Goal: Information Seeking & Learning: Learn about a topic

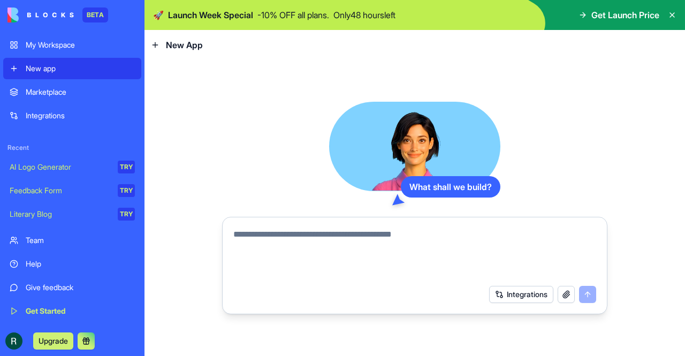
click at [32, 113] on div "Integrations" at bounding box center [80, 115] width 109 height 11
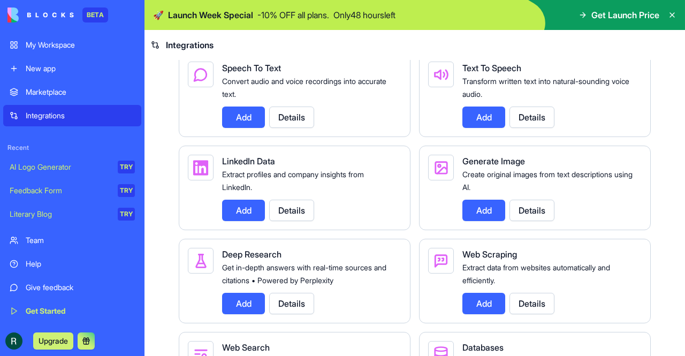
scroll to position [1196, 0]
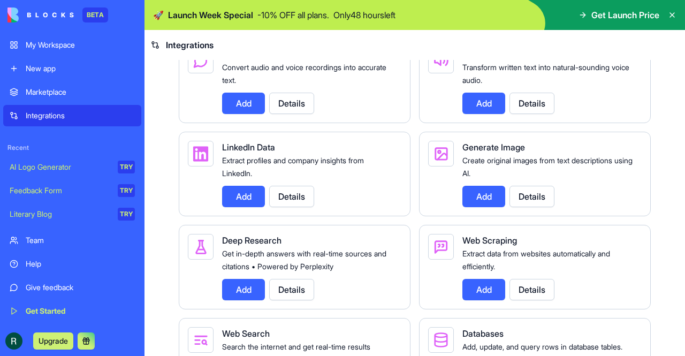
click at [298, 198] on button "Details" at bounding box center [291, 196] width 45 height 21
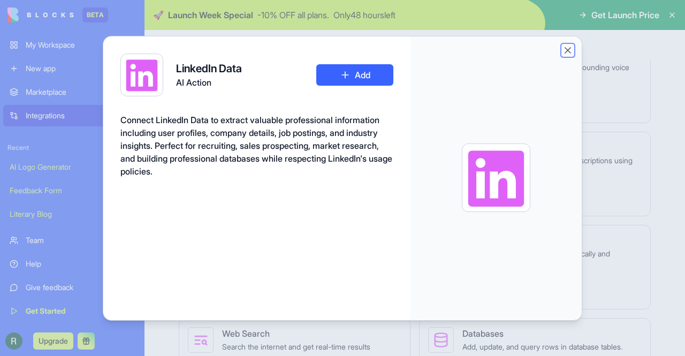
click at [567, 48] on button "Close" at bounding box center [567, 50] width 11 height 11
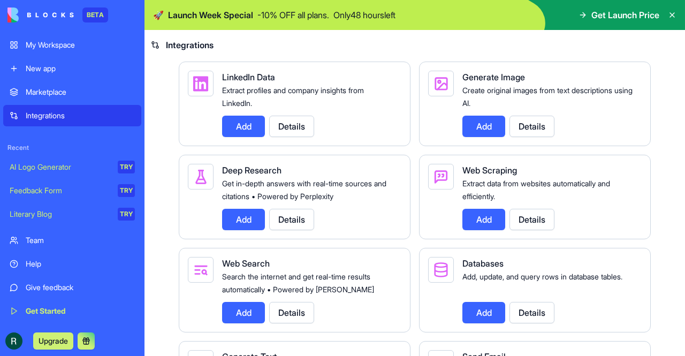
scroll to position [1299, 0]
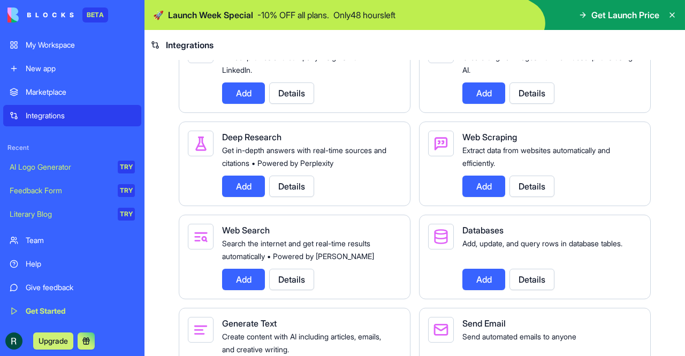
click at [521, 190] on button "Details" at bounding box center [531, 185] width 45 height 21
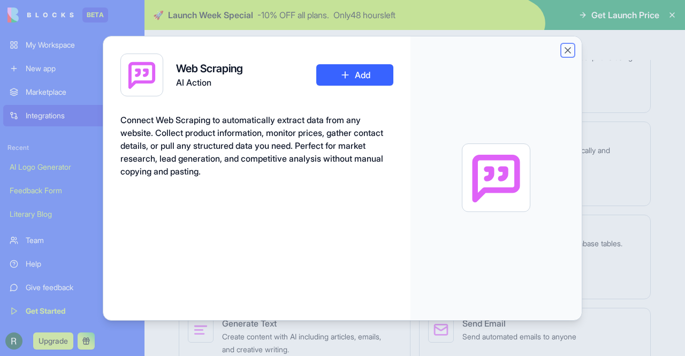
click at [562, 48] on button "Close" at bounding box center [567, 50] width 11 height 11
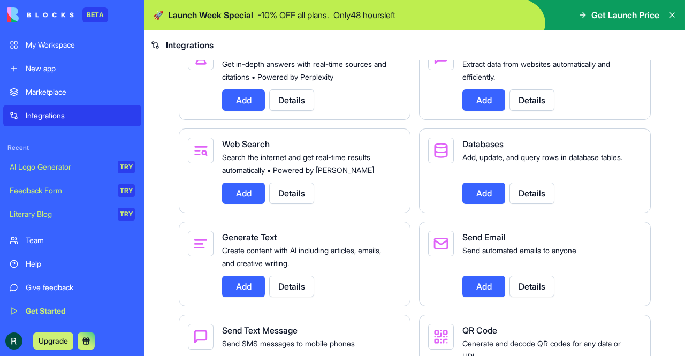
scroll to position [1400, 0]
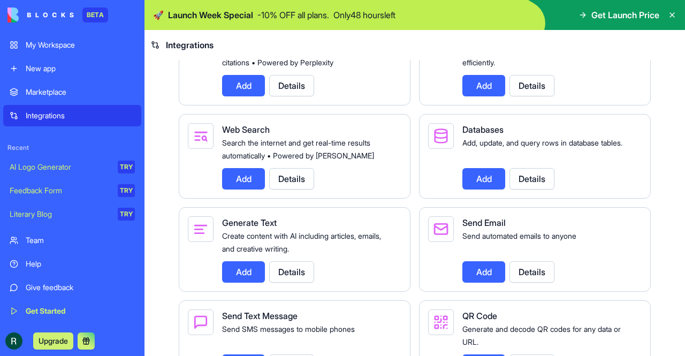
click at [540, 186] on button "Details" at bounding box center [531, 178] width 45 height 21
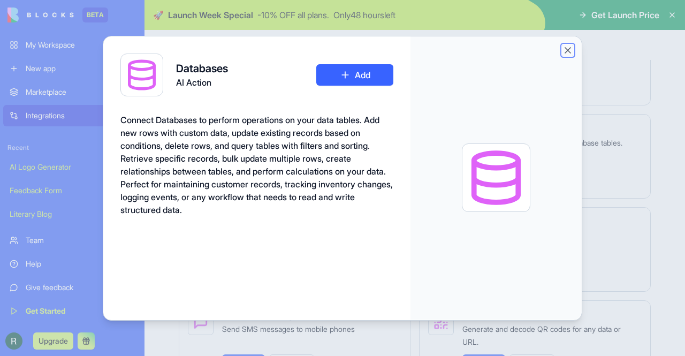
click at [562, 51] on button "Close" at bounding box center [567, 50] width 11 height 11
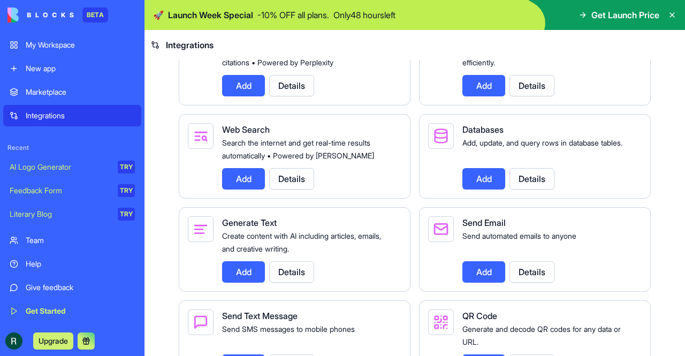
scroll to position [1540, 0]
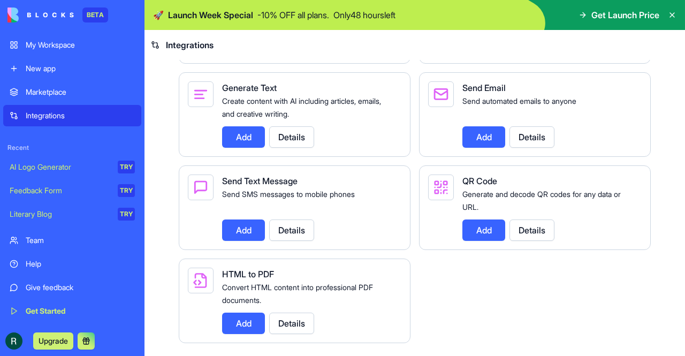
click at [56, 87] on div "Marketplace" at bounding box center [80, 92] width 109 height 11
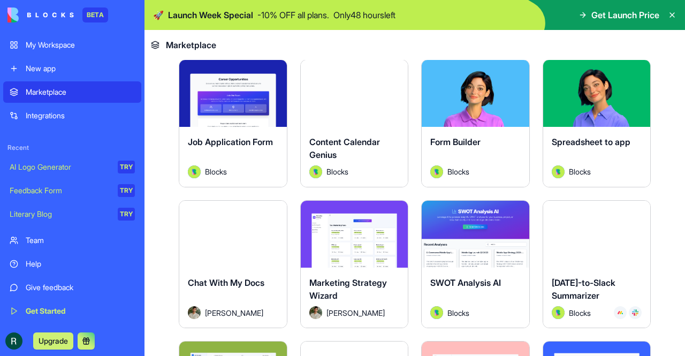
scroll to position [1278, 0]
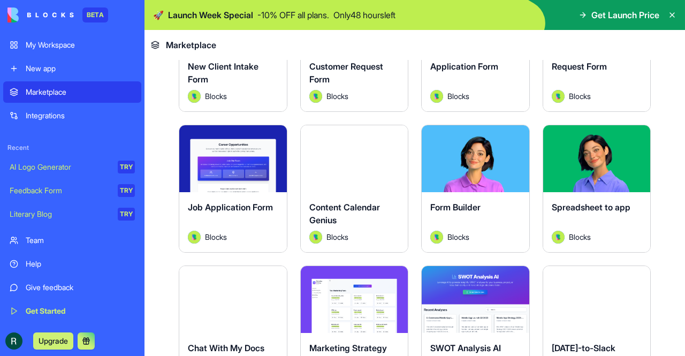
click at [581, 148] on button "Explore" at bounding box center [596, 158] width 80 height 21
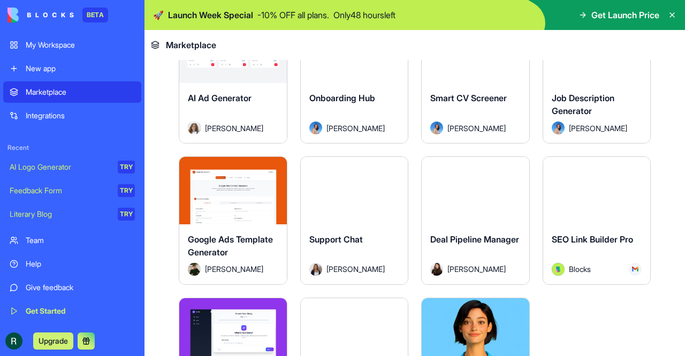
scroll to position [2485, 0]
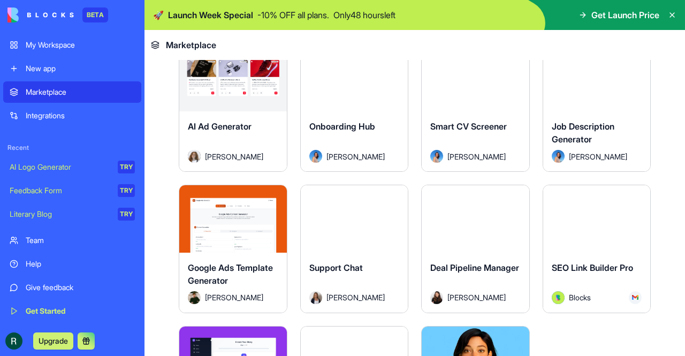
click at [460, 208] on button "Explore" at bounding box center [475, 218] width 80 height 21
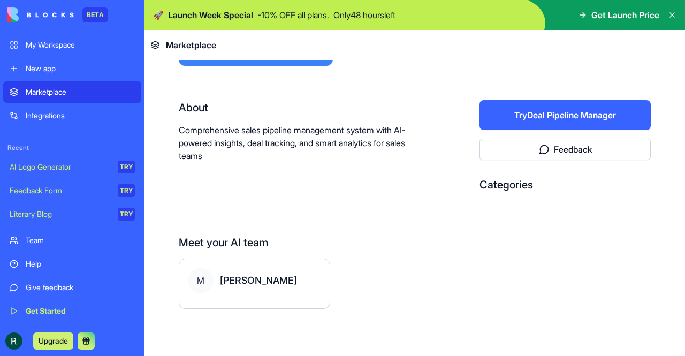
scroll to position [178, 0]
click at [458, 197] on div "About Comprehensive sales pipeline management system with AI-powered insights, …" at bounding box center [415, 151] width 472 height 101
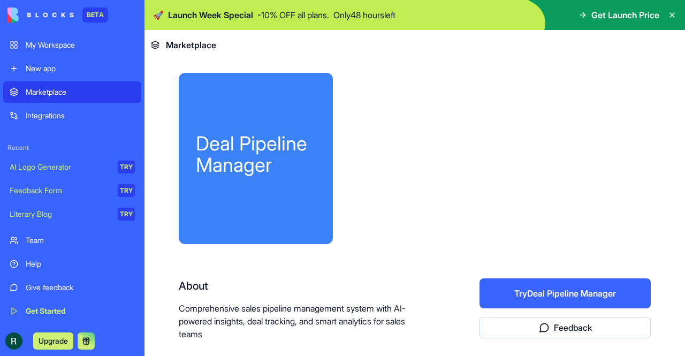
scroll to position [0, 0]
click at [671, 12] on icon at bounding box center [671, 15] width 9 height 9
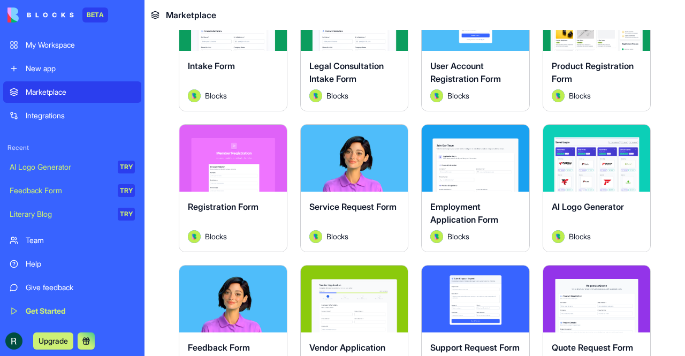
scroll to position [418, 0]
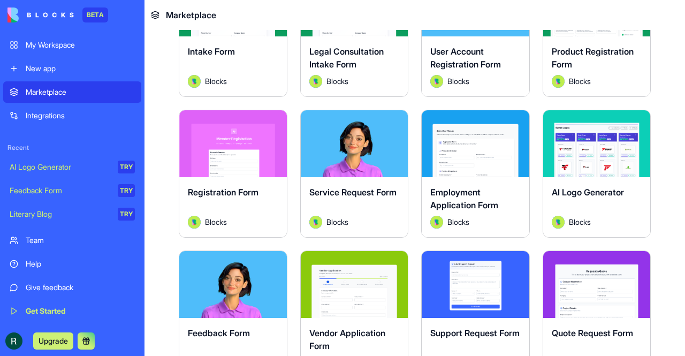
click at [49, 63] on div "New app" at bounding box center [80, 68] width 109 height 11
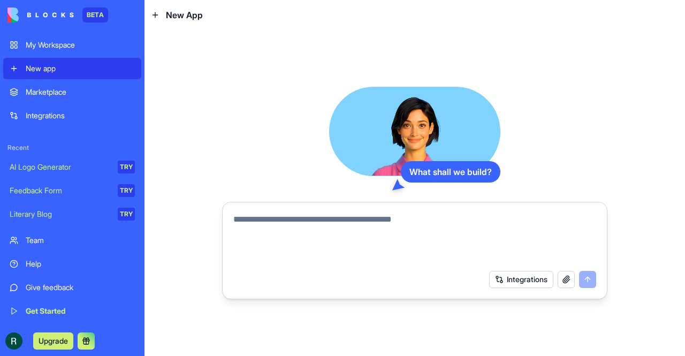
click at [47, 40] on div "My Workspace" at bounding box center [80, 45] width 109 height 11
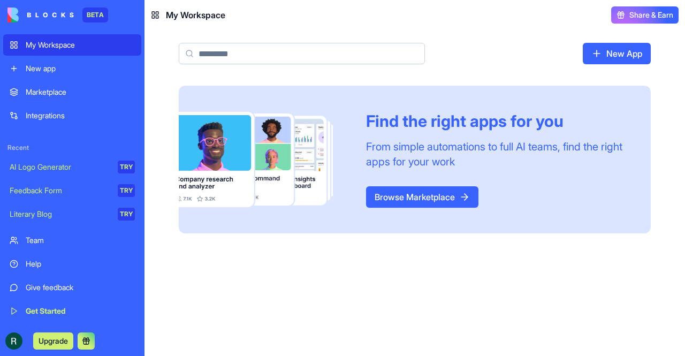
click at [426, 195] on link "Browse Marketplace" at bounding box center [422, 196] width 112 height 21
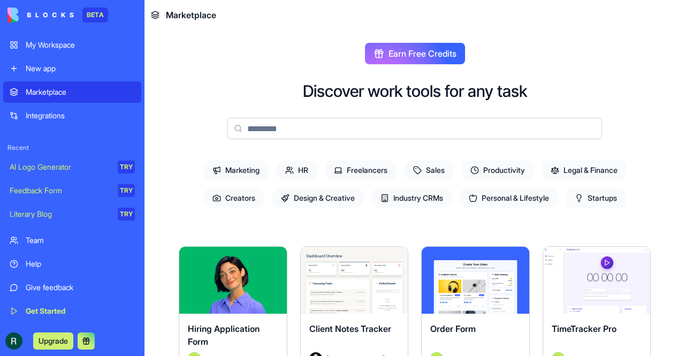
scroll to position [39, 0]
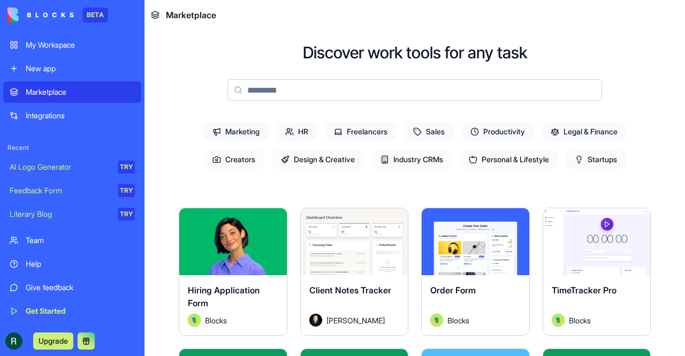
click at [591, 164] on span "Startups" at bounding box center [595, 159] width 59 height 19
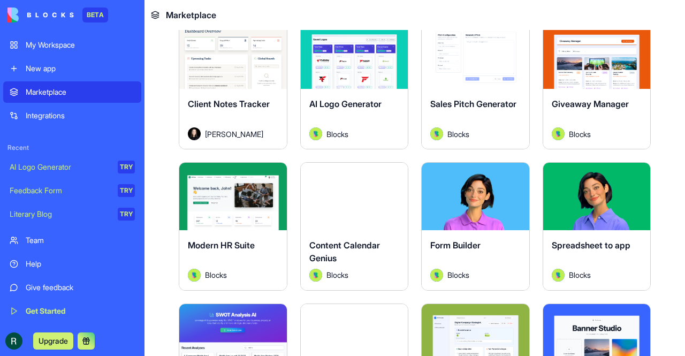
scroll to position [222, 0]
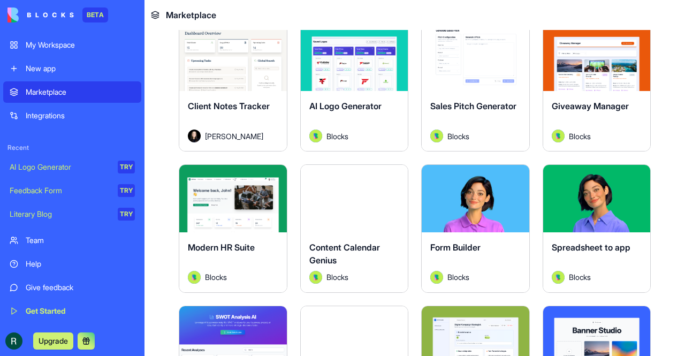
click at [579, 68] on div "Explore" at bounding box center [596, 57] width 107 height 67
click at [579, 58] on button "Explore" at bounding box center [596, 57] width 80 height 21
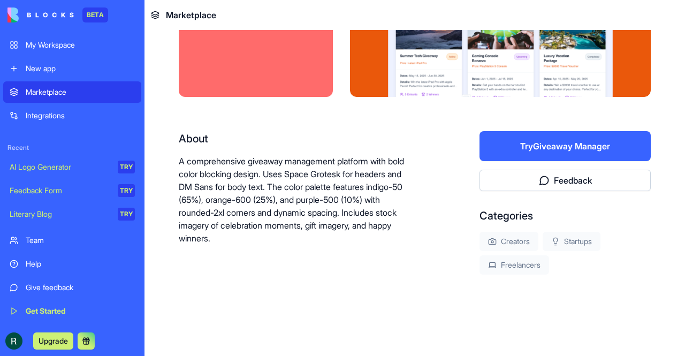
scroll to position [117, 0]
click at [675, 103] on div "Giveaway Manager About A comprehensive giveaway management platform with bold c…" at bounding box center [414, 134] width 540 height 443
click at [676, 106] on div "Giveaway Manager About A comprehensive giveaway management platform with bold c…" at bounding box center [414, 134] width 540 height 443
click at [676, 103] on div "Giveaway Manager About A comprehensive giveaway management platform with bold c…" at bounding box center [414, 134] width 540 height 443
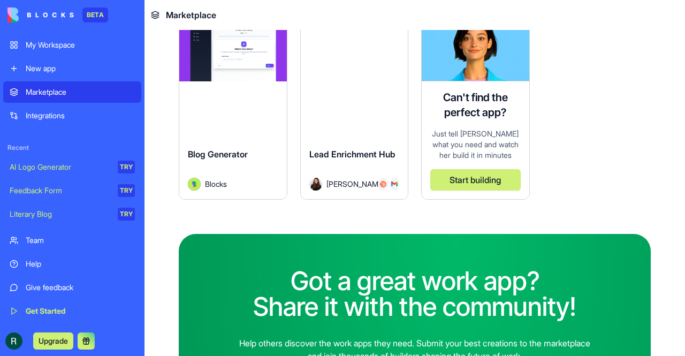
scroll to position [2815, 0]
